Goal: Information Seeking & Learning: Learn about a topic

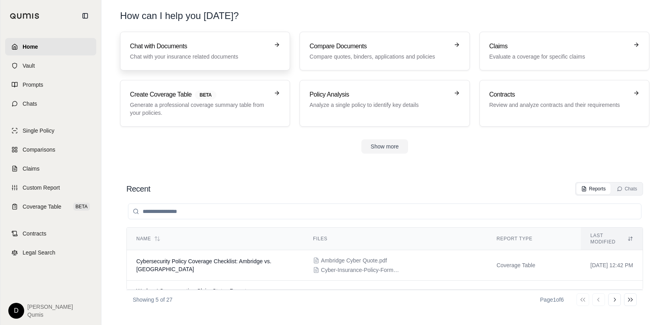
click at [178, 48] on h3 "Chat with Documents" at bounding box center [199, 47] width 139 height 10
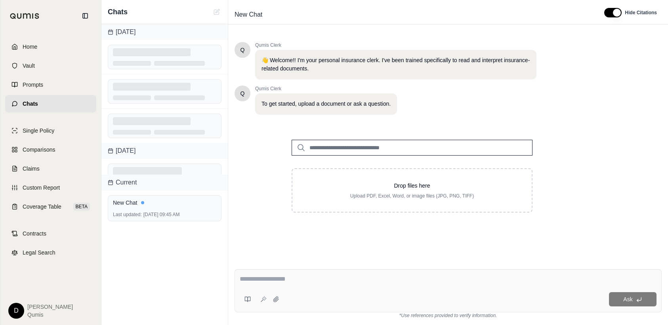
click at [322, 145] on input "search" at bounding box center [412, 148] width 241 height 16
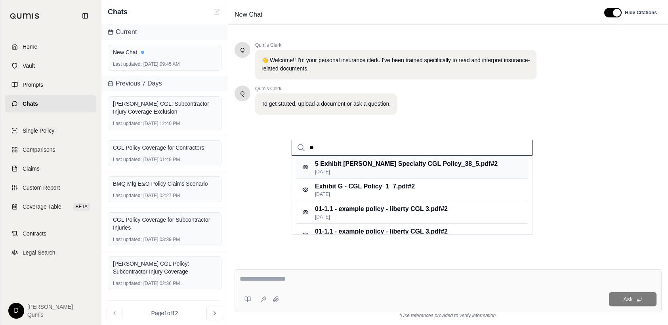
type input "*"
type input "***"
click at [323, 188] on p "Exhibit G - CGL Policy_1_7.pdf #2" at bounding box center [365, 187] width 100 height 10
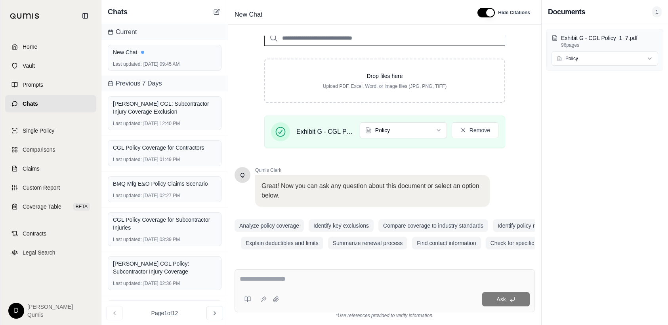
scroll to position [112, 0]
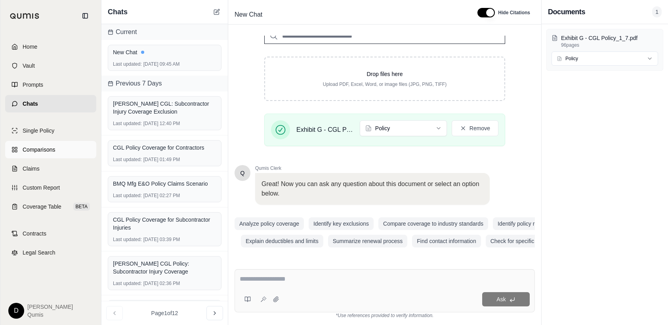
click at [43, 149] on span "Comparisons" at bounding box center [39, 150] width 32 height 8
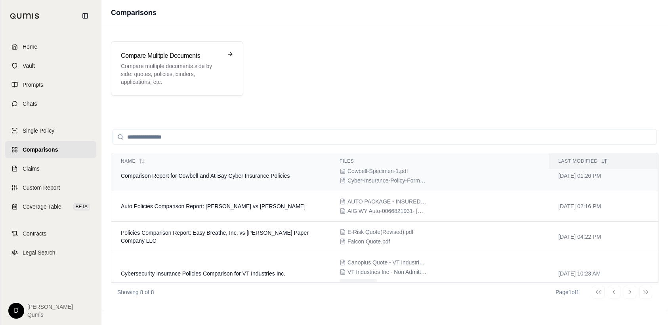
scroll to position [42, 0]
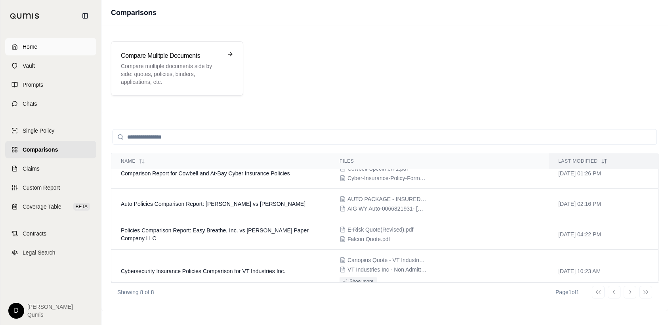
click at [46, 49] on link "Home" at bounding box center [50, 46] width 91 height 17
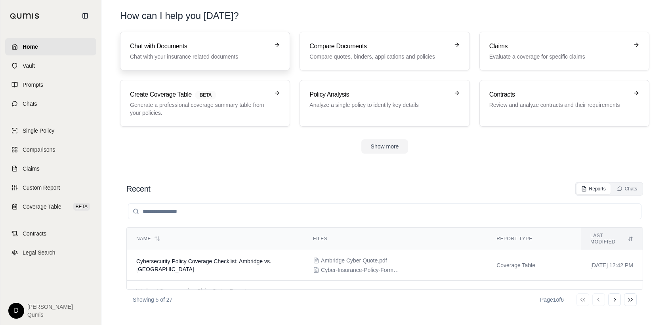
click at [177, 62] on link "Chat with Documents Chat with your insurance related documents" at bounding box center [205, 51] width 170 height 39
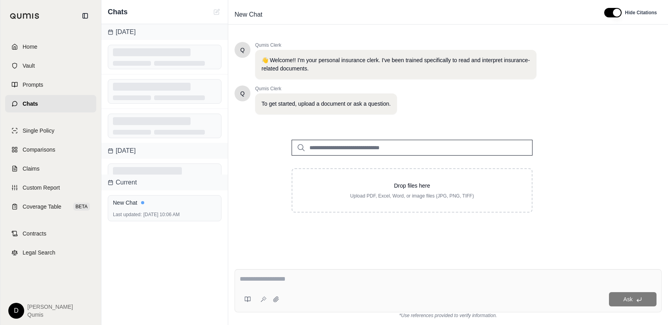
click at [317, 150] on input "search" at bounding box center [412, 148] width 241 height 16
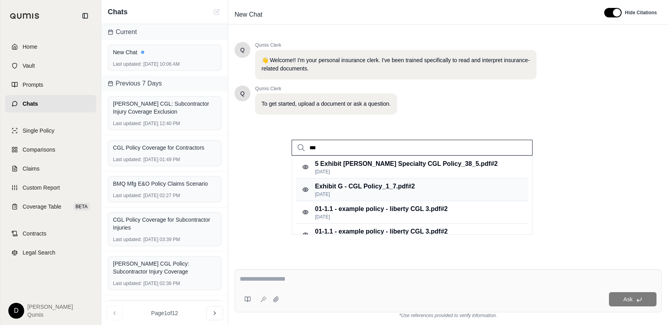
type input "***"
click at [342, 189] on p "Exhibit G - CGL Policy_1_7.pdf #2" at bounding box center [365, 187] width 100 height 10
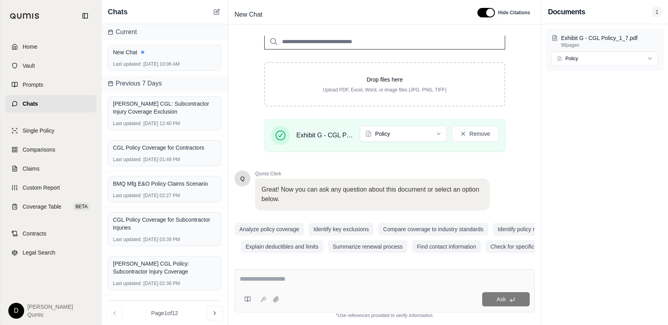
scroll to position [112, 0]
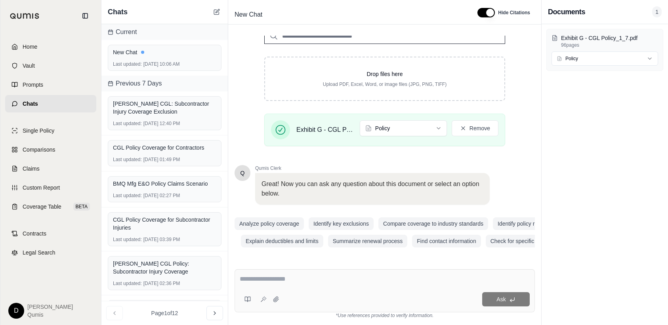
click at [306, 281] on textarea at bounding box center [385, 280] width 290 height 10
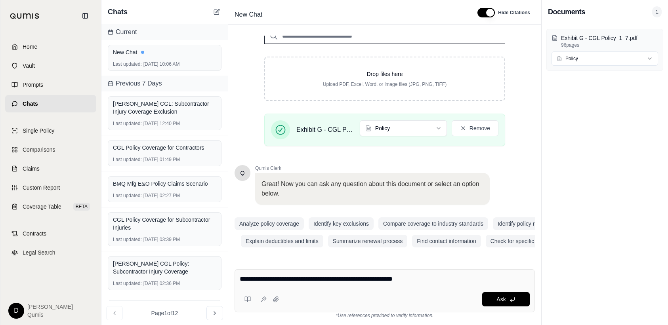
type textarea "**********"
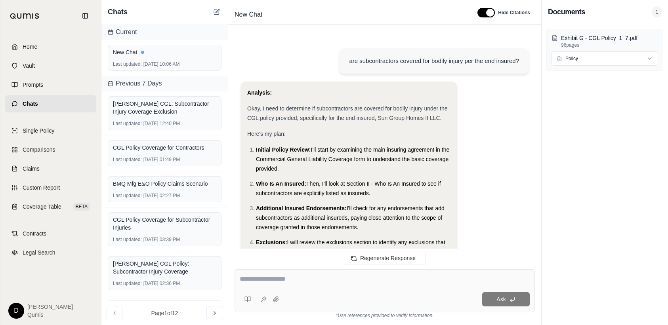
scroll to position [1400, 0]
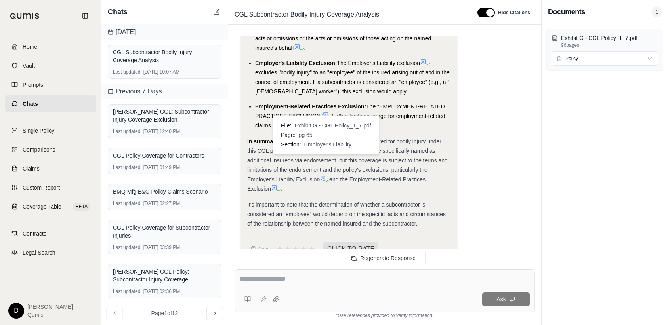
click at [325, 175] on icon at bounding box center [323, 178] width 6 height 6
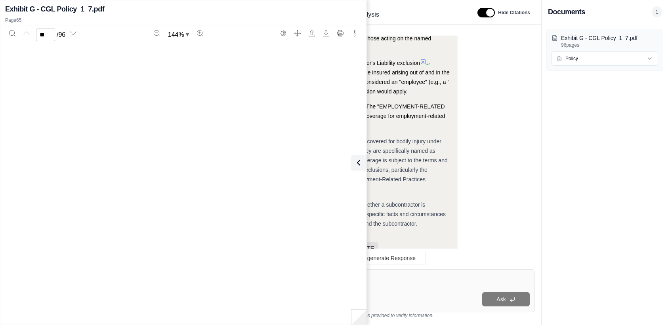
type input "**"
click at [359, 158] on icon at bounding box center [357, 163] width 10 height 10
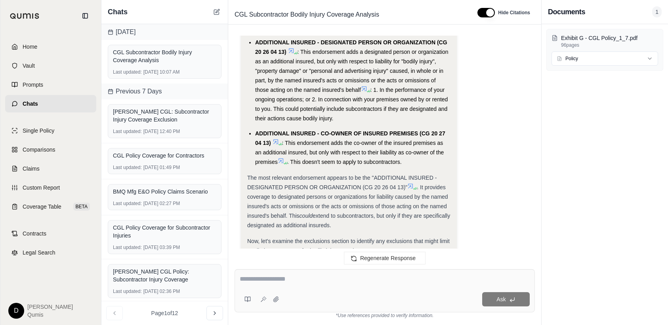
scroll to position [566, 0]
click at [48, 149] on span "Comparisons" at bounding box center [39, 150] width 32 height 8
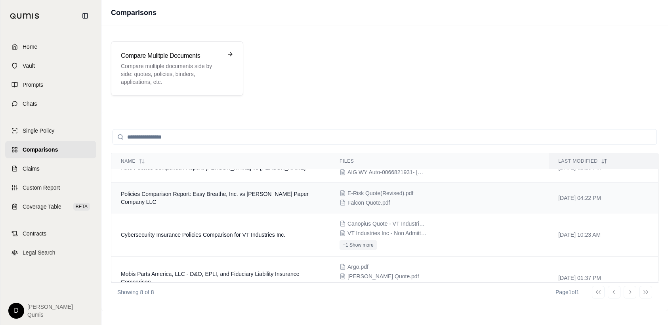
scroll to position [80, 0]
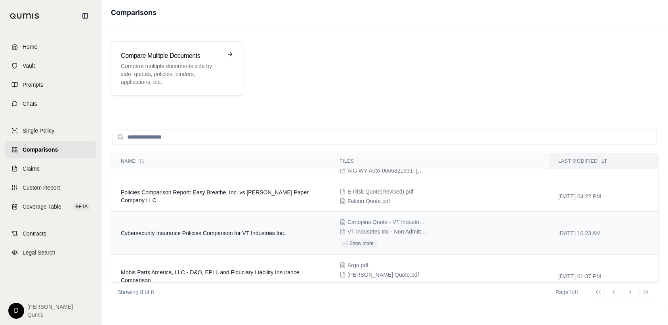
click at [251, 233] on span "Cybersecurity Insurance Policies Comparison for VT Industries Inc." at bounding box center [203, 233] width 164 height 6
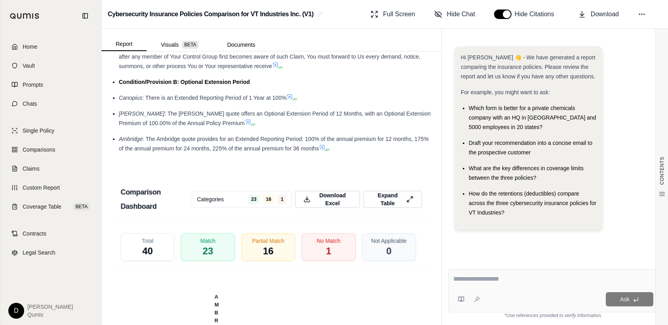
scroll to position [2136, 0]
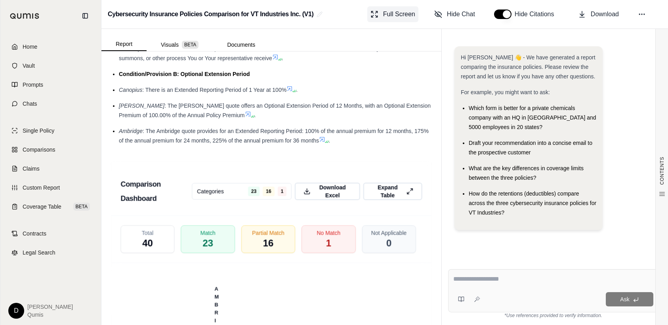
click at [407, 12] on span "Full Screen" at bounding box center [399, 15] width 32 height 10
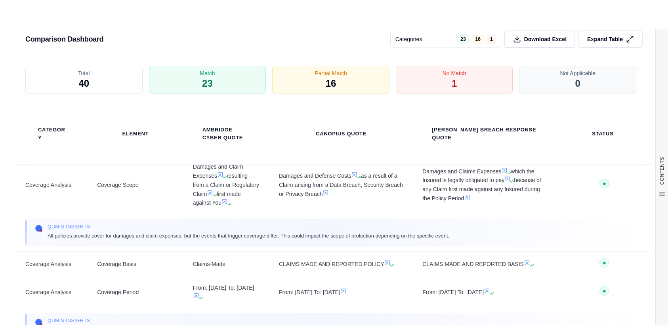
scroll to position [326, 0]
click at [631, 14] on div "Comparison Dashboard Categories 23 16 1 Download Excel Expand Table Total 40 Ma…" at bounding box center [334, 175] width 636 height 336
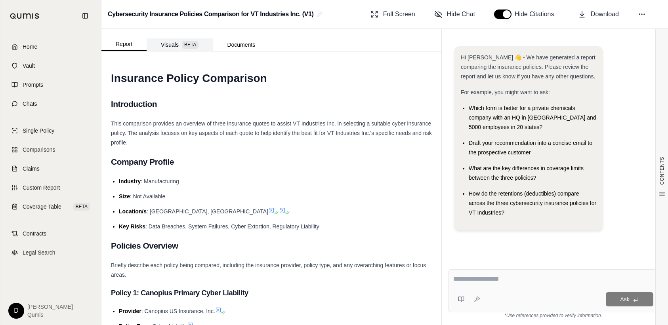
click at [171, 46] on button "Visuals BETA" at bounding box center [180, 44] width 66 height 13
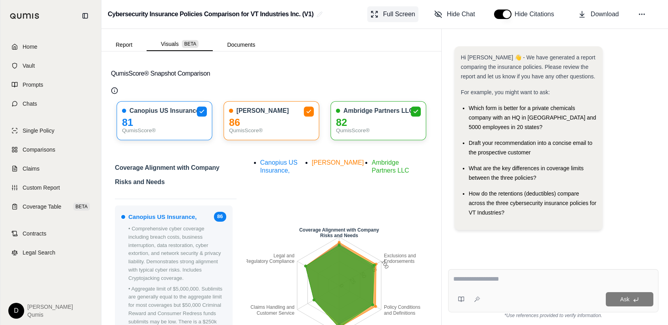
click at [392, 13] on span "Full Screen" at bounding box center [399, 15] width 32 height 10
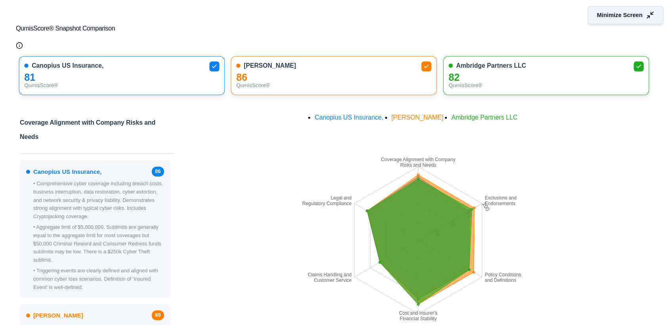
click at [599, 23] on button "Minimize Screen" at bounding box center [626, 15] width 76 height 18
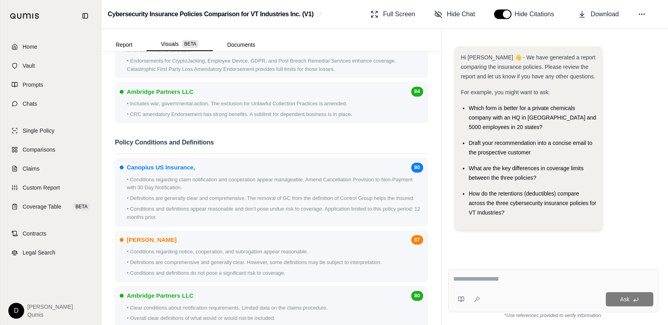
scroll to position [803, 0]
click at [40, 163] on link "Claims" at bounding box center [50, 168] width 91 height 17
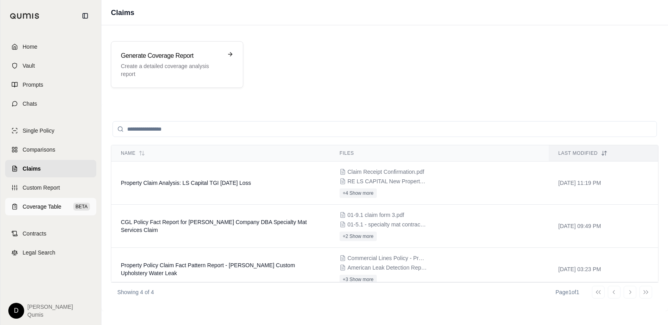
click at [40, 208] on span "Coverage Table" at bounding box center [42, 207] width 39 height 8
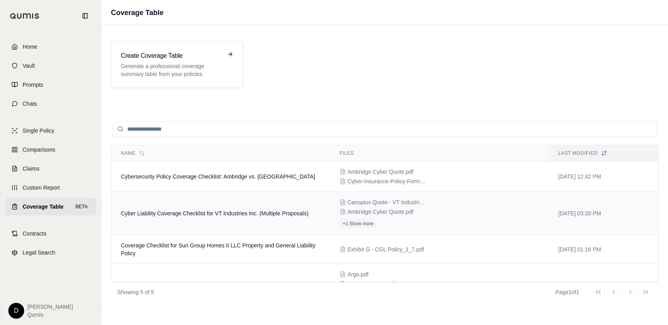
click at [408, 209] on span "Ambridge Cyber Quote.pdf" at bounding box center [380, 212] width 66 height 8
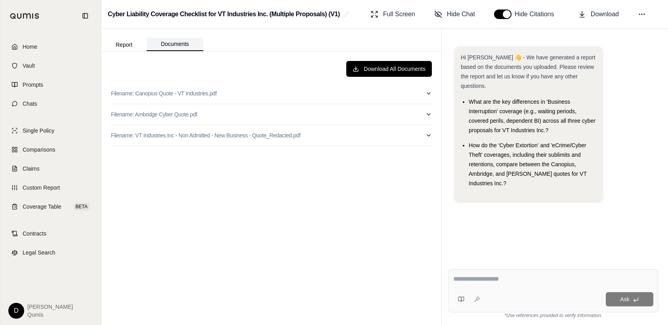
click at [187, 40] on button "Documents" at bounding box center [175, 44] width 57 height 13
click at [129, 44] on button "Report" at bounding box center [123, 44] width 45 height 13
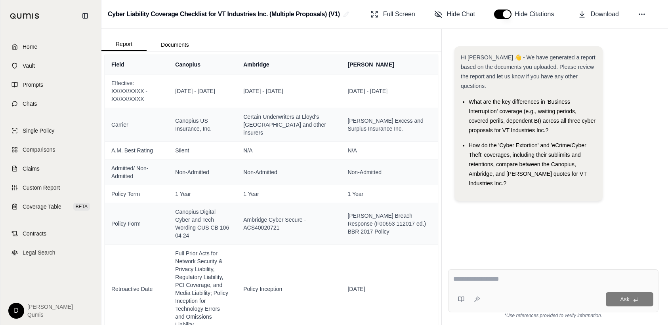
click at [474, 283] on textarea at bounding box center [553, 280] width 200 height 10
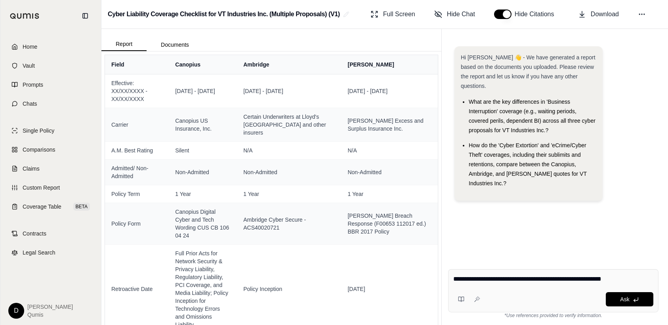
click at [588, 280] on textarea "**********" at bounding box center [553, 280] width 200 height 10
type textarea "**********"
click at [477, 301] on icon at bounding box center [477, 299] width 6 height 6
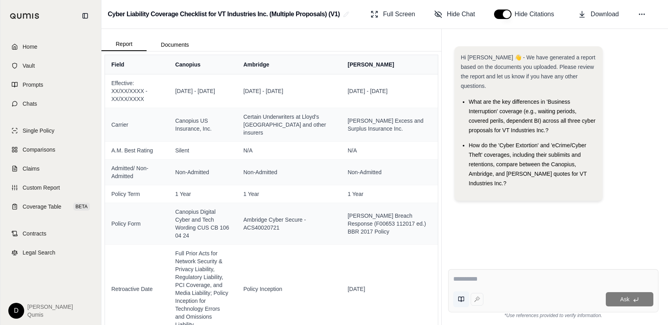
click at [462, 298] on icon at bounding box center [461, 299] width 6 height 6
click at [481, 220] on div "Hi [PERSON_NAME] 👋 - We have generated a report based on the documents you uplo…" at bounding box center [553, 148] width 210 height 217
click at [632, 212] on div "Hi [PERSON_NAME] 👋 - We have generated a report based on the documents you uplo…" at bounding box center [553, 148] width 210 height 217
click at [32, 48] on span "Home" at bounding box center [30, 47] width 15 height 8
